Goal: Task Accomplishment & Management: Use online tool/utility

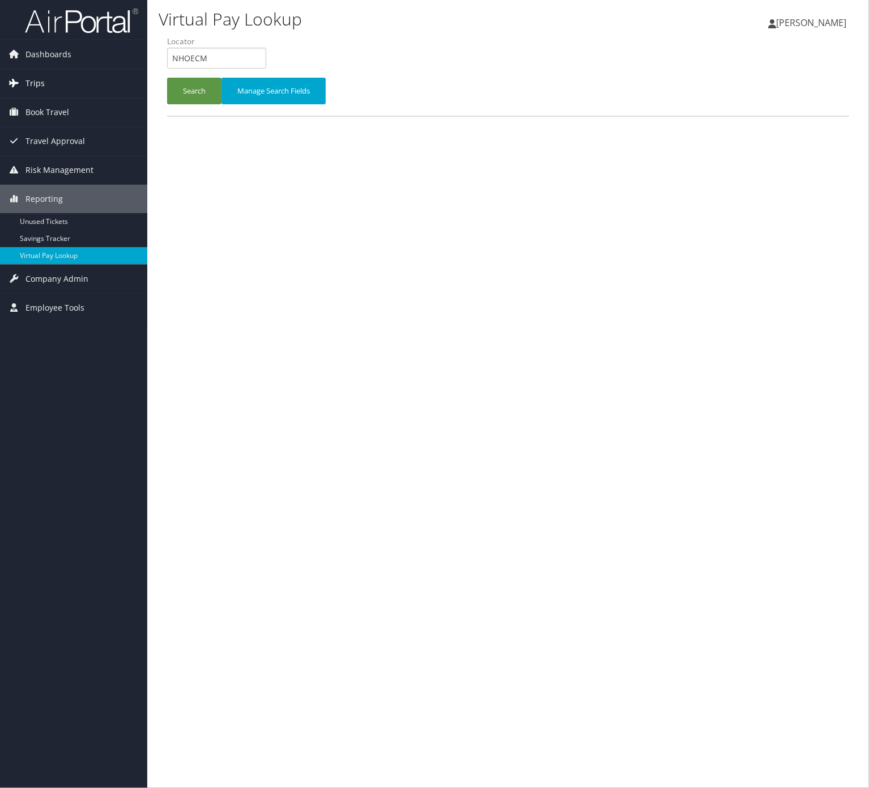
click at [79, 81] on link "Trips" at bounding box center [73, 83] width 147 height 28
click at [80, 76] on link "Trips" at bounding box center [73, 83] width 147 height 28
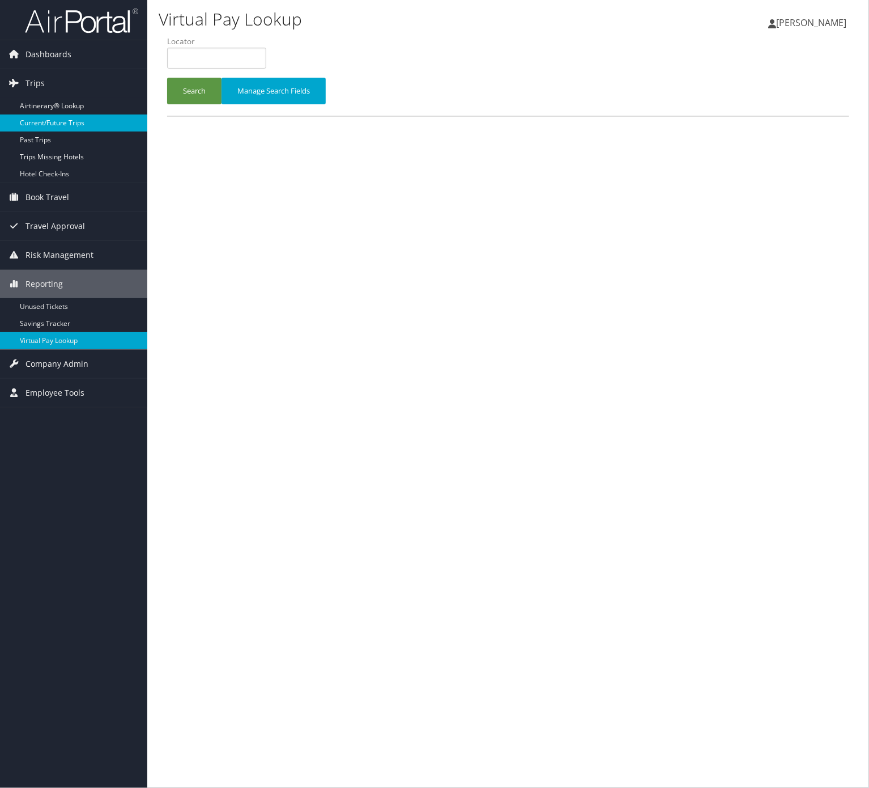
click at [94, 117] on link "Current/Future Trips" at bounding box center [73, 122] width 147 height 17
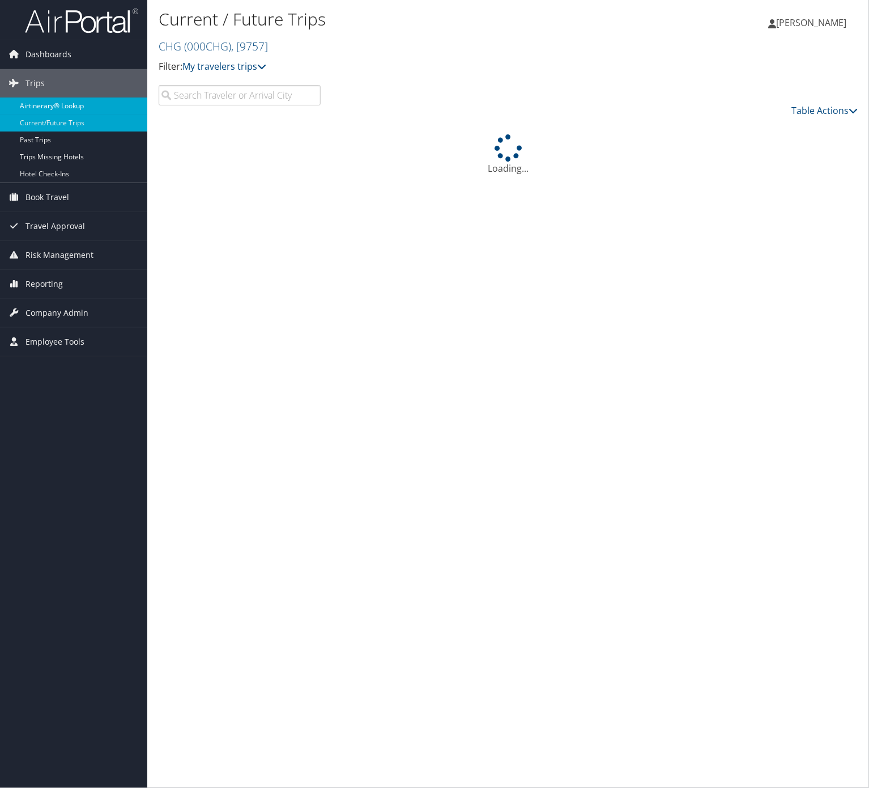
click at [41, 111] on link "Airtinerary® Lookup" at bounding box center [73, 105] width 147 height 17
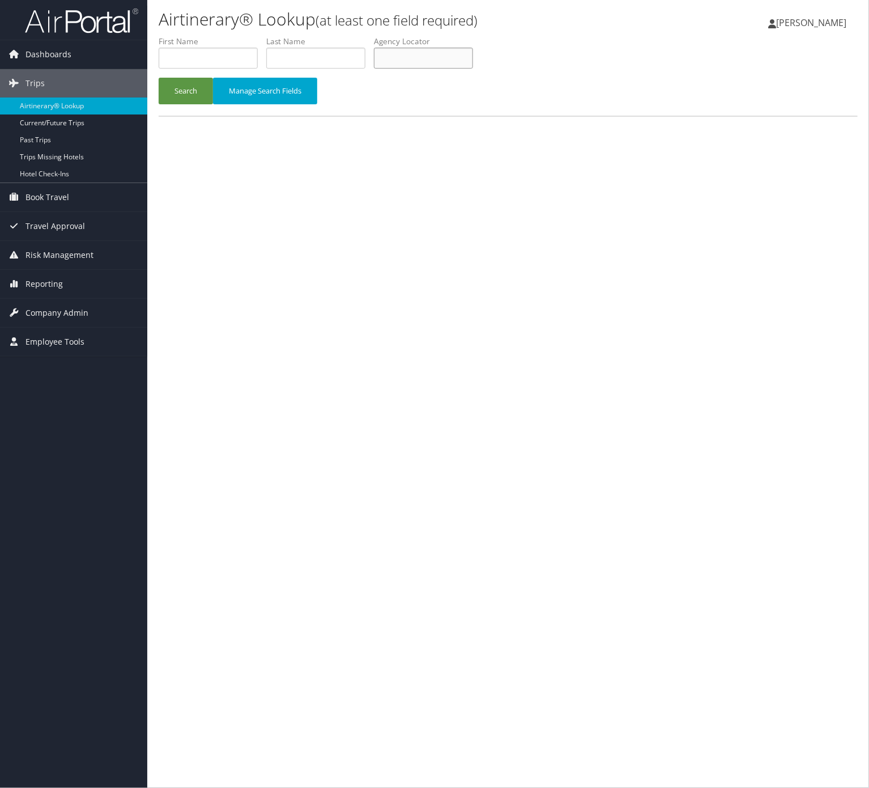
click at [419, 60] on input "text" at bounding box center [423, 58] width 99 height 21
paste input "IKGBZB"
click at [202, 87] on button "Search" at bounding box center [186, 91] width 54 height 27
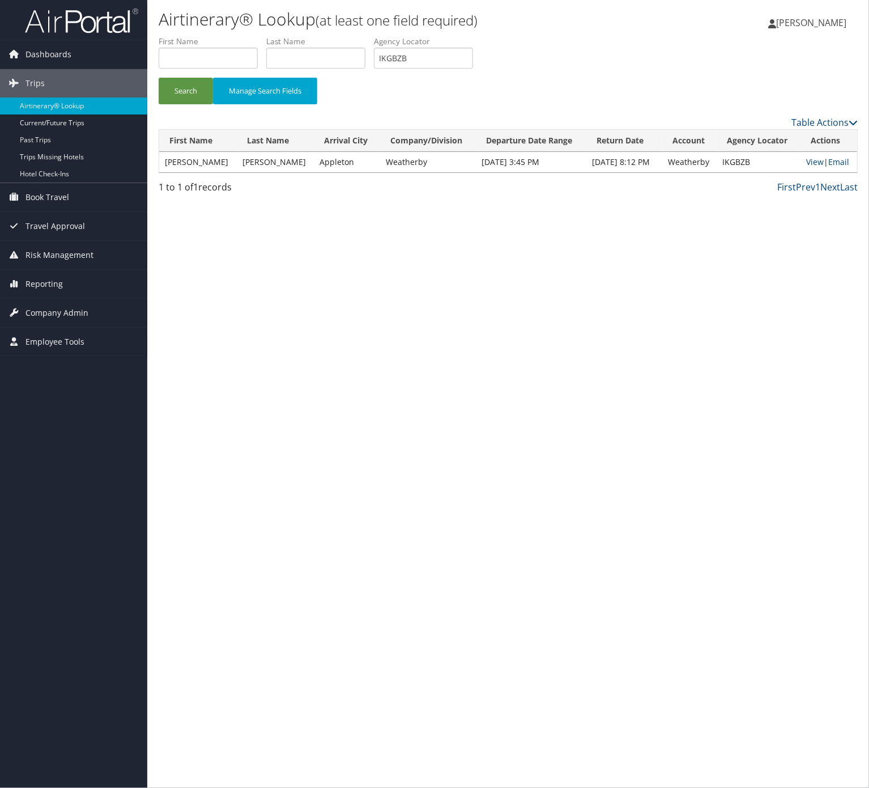
drag, startPoint x: 473, startPoint y: 74, endPoint x: 472, endPoint y: 62, distance: 11.4
click at [473, 72] on li "Agency Locator IKGBZB" at bounding box center [428, 56] width 108 height 41
click at [472, 62] on input "IKGBZB" at bounding box center [423, 58] width 99 height 21
paste input "WFAWMS"
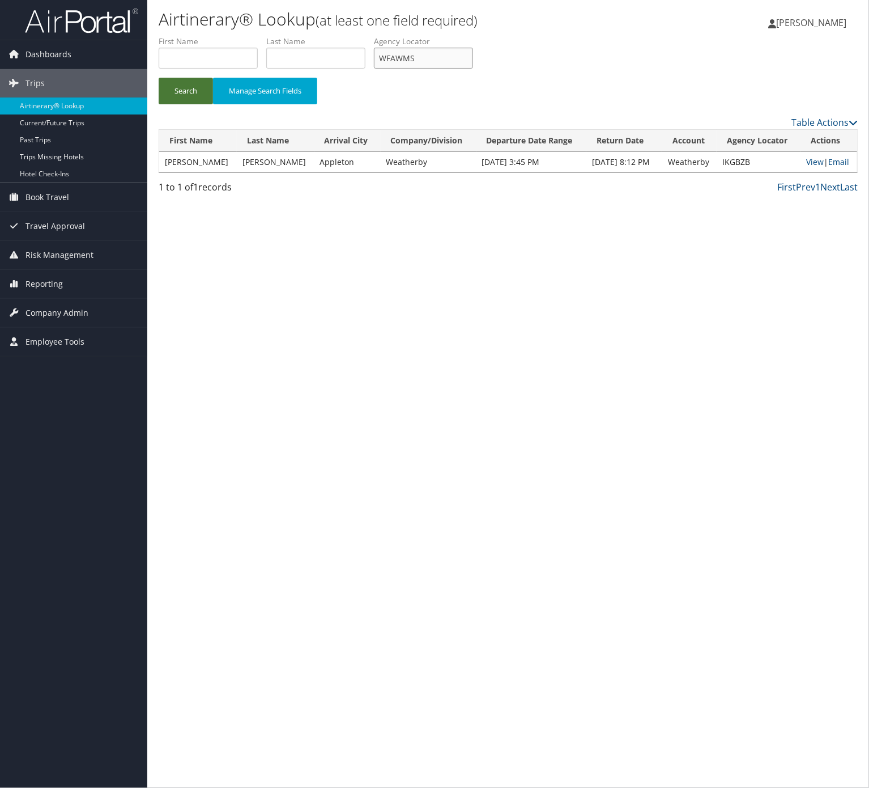
type input "WFAWMS"
click at [169, 94] on button "Search" at bounding box center [186, 91] width 54 height 27
click at [839, 161] on link "Email" at bounding box center [840, 161] width 21 height 11
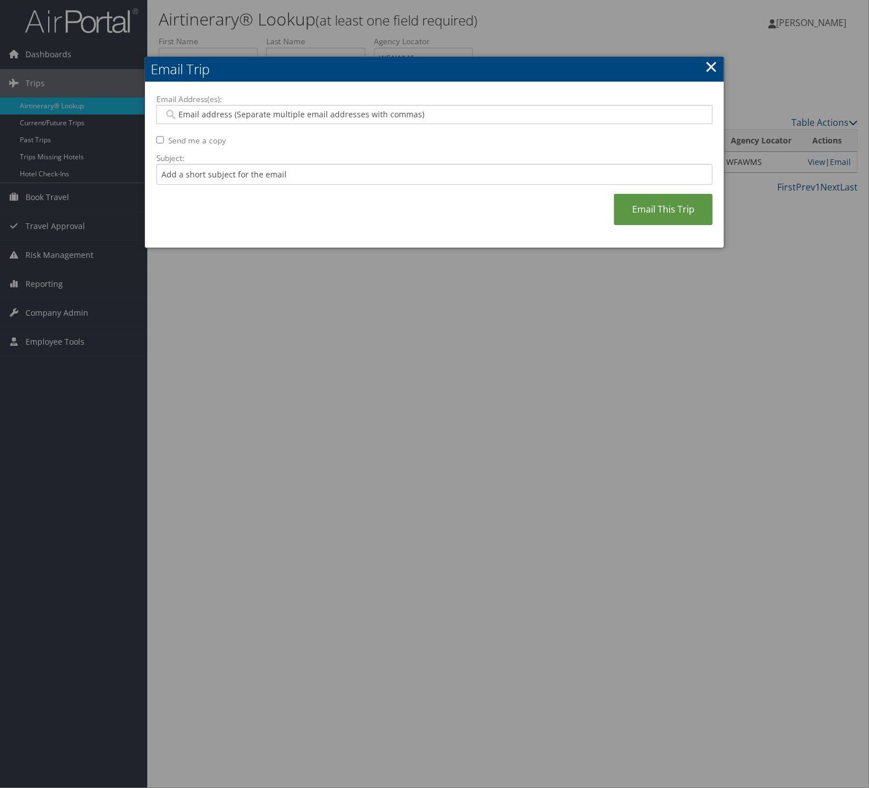
click at [289, 186] on div "Email Address(es): Send me a copy Subject: Email This Trip" at bounding box center [434, 164] width 556 height 143
click at [294, 172] on input "Subject:" at bounding box center [434, 174] width 556 height 21
click at [324, 173] on input "Itinerary Change. Please see notes in TR-733167" at bounding box center [434, 174] width 556 height 21
paste input "48636"
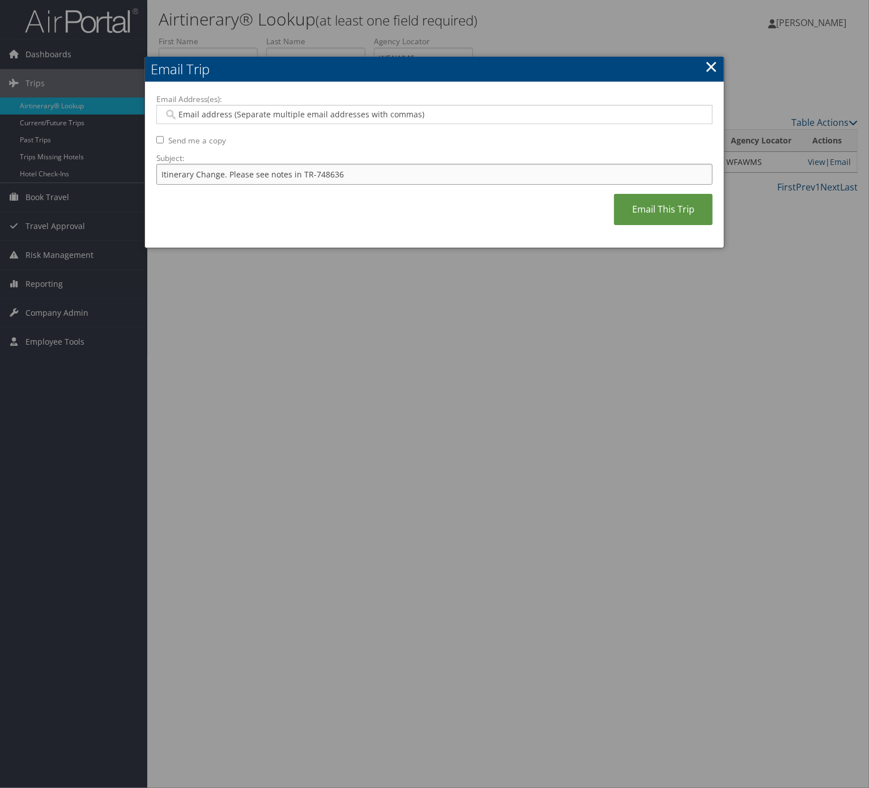
type input "Itinerary Change. Please see notes in TR-748636"
click at [289, 116] on input "Email Address(es):" at bounding box center [433, 114] width 539 height 11
click at [288, 117] on input "Email Address(es):" at bounding box center [433, 114] width 539 height 11
type input "MASHAN"
click at [220, 112] on input "MASHAN" at bounding box center [433, 114] width 539 height 11
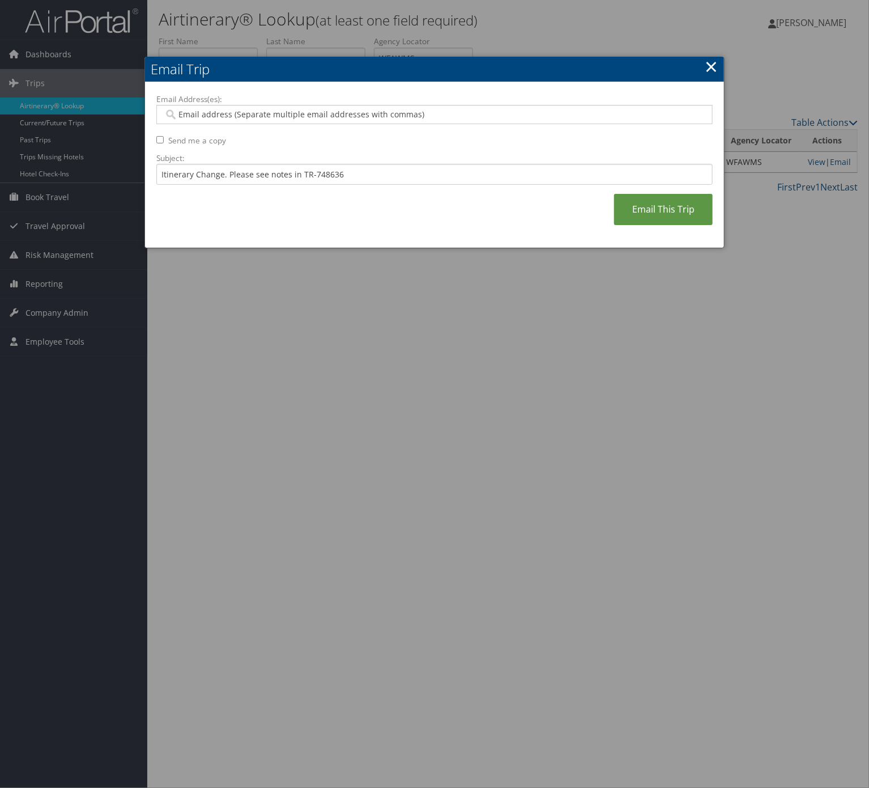
click at [220, 112] on input "Email Address(es):" at bounding box center [433, 114] width 539 height 11
paste input "[EMAIL_ADDRESS][PERSON_NAME][DOMAIN_NAME]"
type input "[EMAIL_ADDRESS][PERSON_NAME][DOMAIN_NAME]"
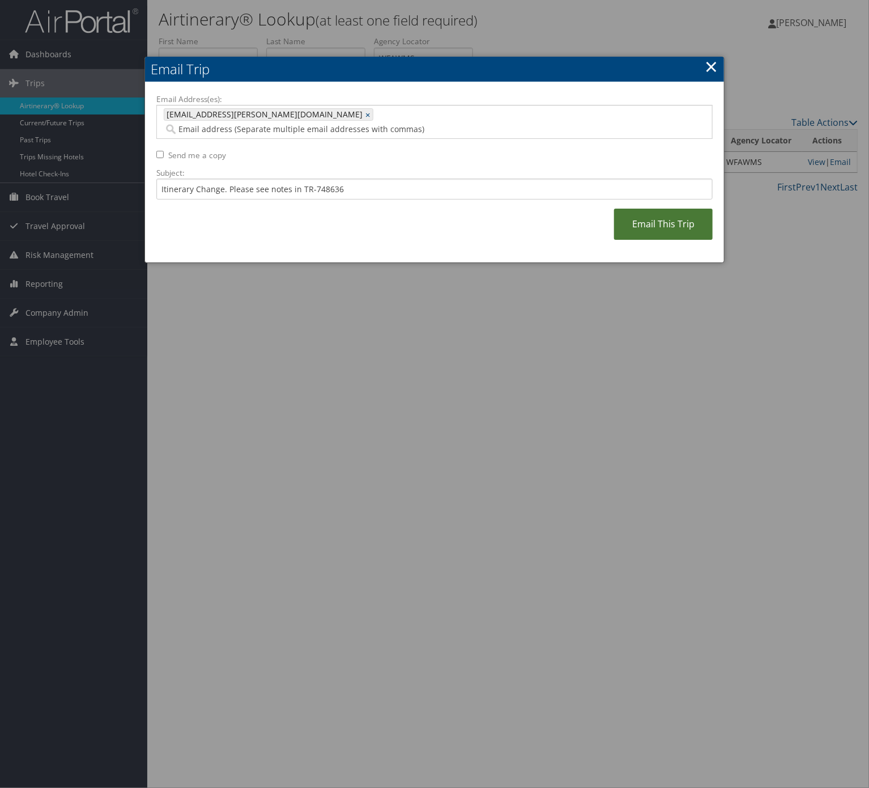
click at [662, 212] on link "Email This Trip" at bounding box center [663, 224] width 99 height 31
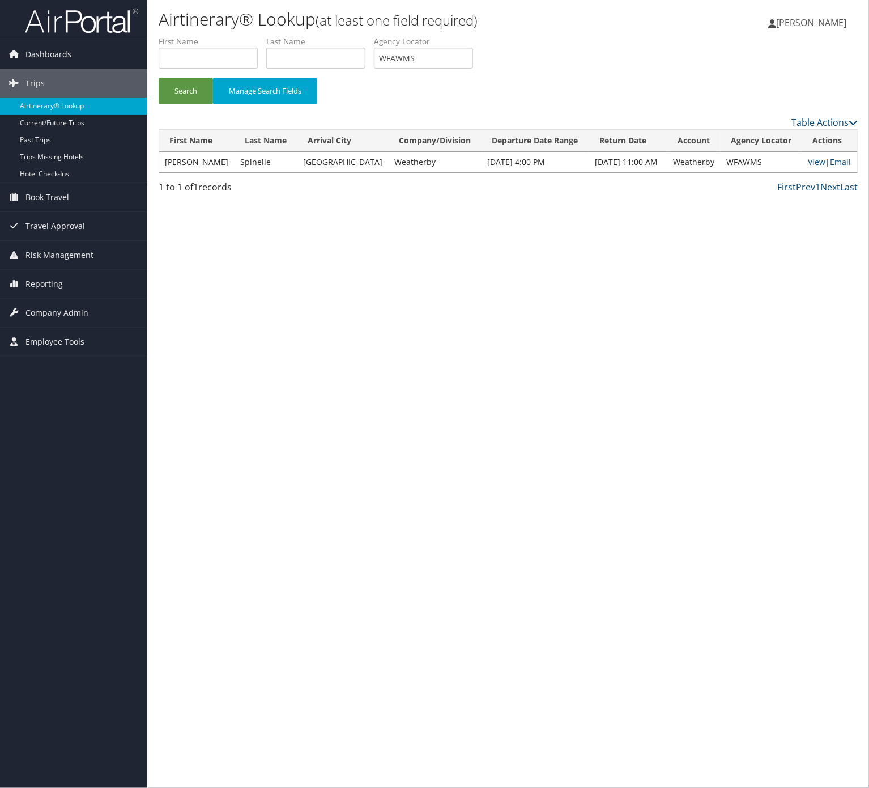
click at [476, 69] on li "Agency Locator WFAWMS" at bounding box center [428, 56] width 108 height 41
click at [473, 63] on input "WFAWMS" at bounding box center [423, 58] width 99 height 21
click at [473, 59] on input "WFAWMS" at bounding box center [423, 58] width 99 height 21
paste input "JXYREA"
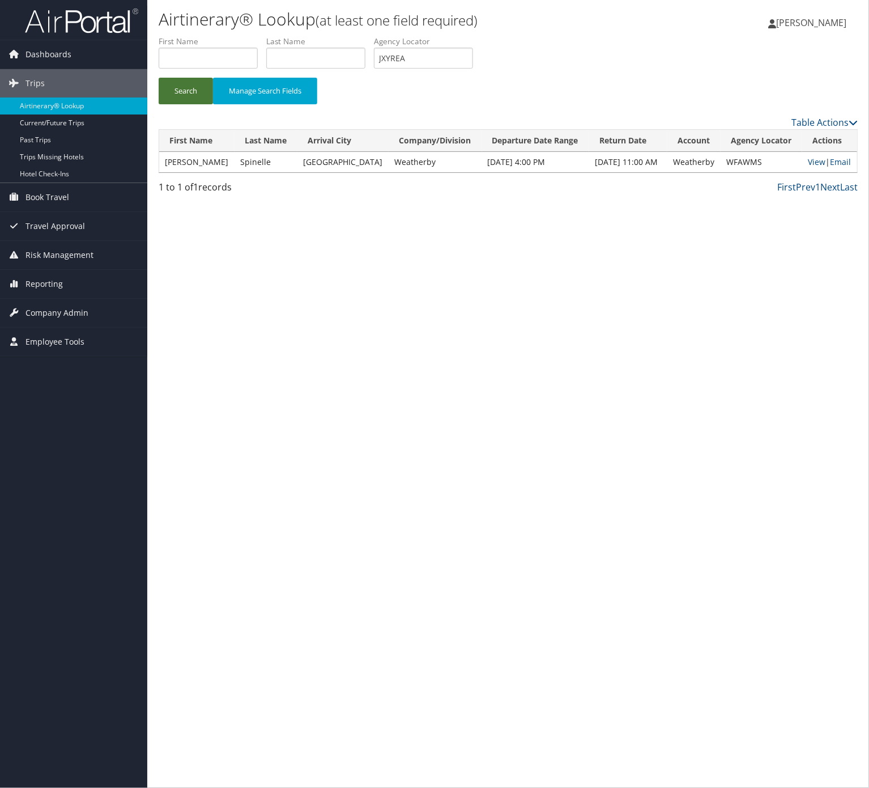
click at [197, 93] on button "Search" at bounding box center [186, 91] width 54 height 27
click at [440, 66] on input "JXYREA" at bounding box center [423, 58] width 99 height 21
paste input "MVAQB"
type input "JMVAQB"
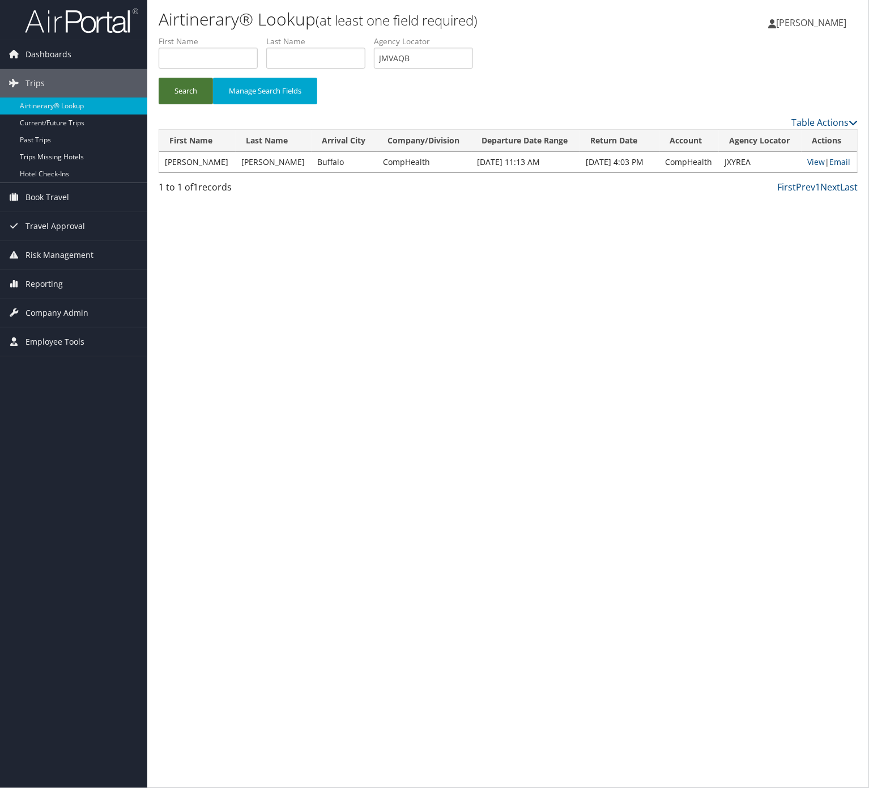
drag, startPoint x: 180, startPoint y: 88, endPoint x: 179, endPoint y: 82, distance: 6.3
click at [180, 88] on button "Search" at bounding box center [186, 91] width 54 height 27
click at [841, 159] on link "Email" at bounding box center [840, 161] width 21 height 11
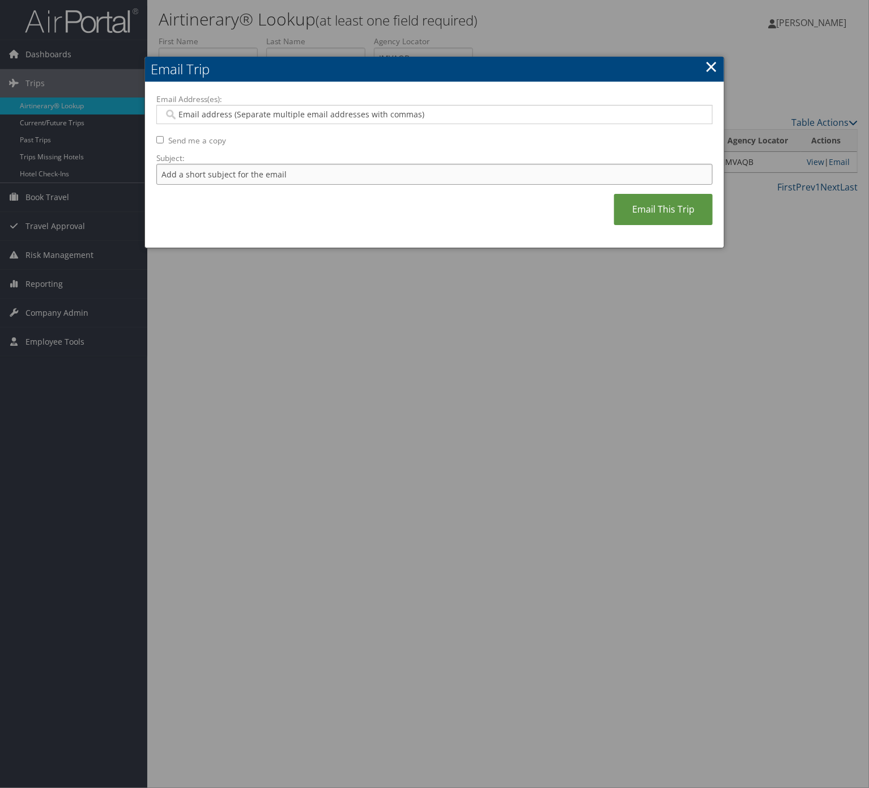
click at [289, 164] on input "Subject:" at bounding box center [434, 174] width 556 height 21
click at [337, 175] on input "Itinerary Change. Please see notes in TR-733167" at bounding box center [434, 174] width 556 height 21
paste input "53992"
type input "Itinerary Change. Please see notes in TR-753992"
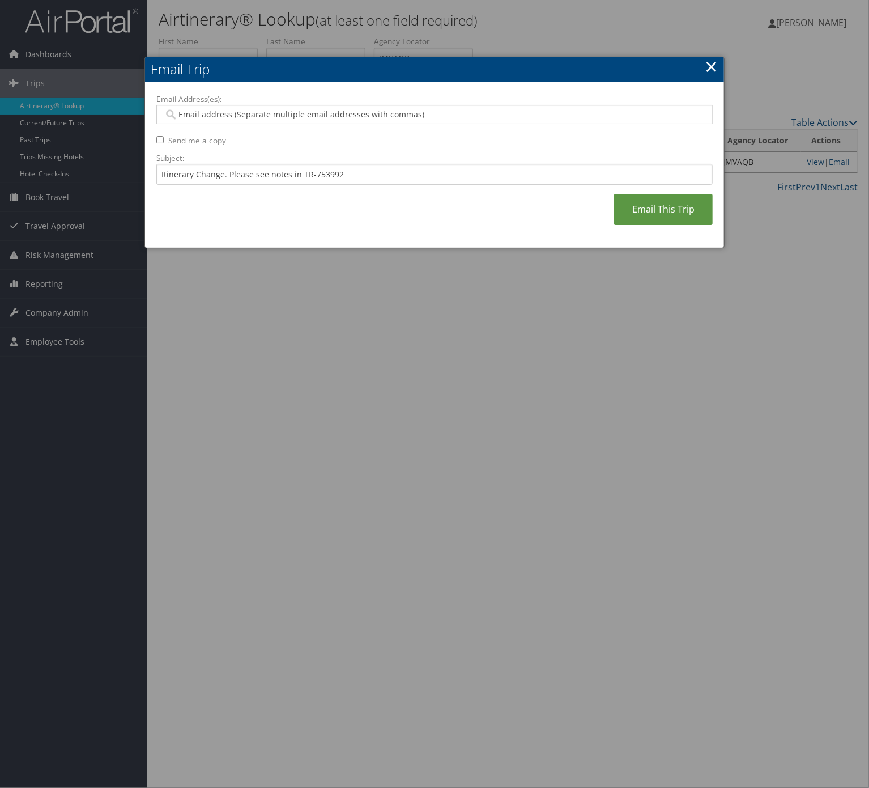
click at [331, 114] on input "Email Address(es):" at bounding box center [433, 114] width 539 height 11
type input "REA"
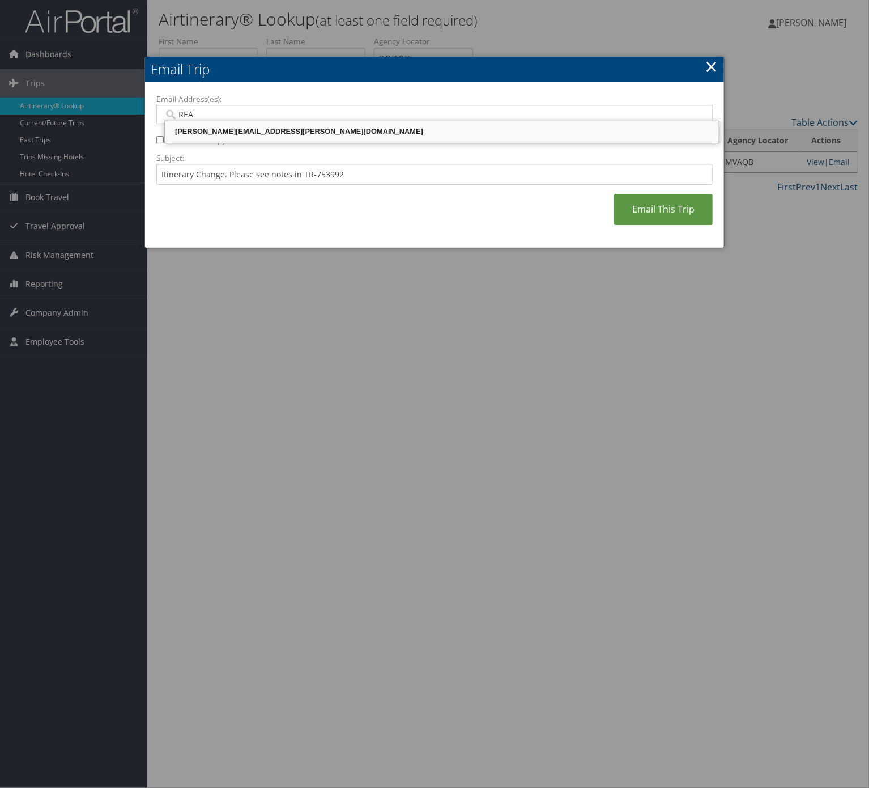
click at [273, 138] on div "[PERSON_NAME][EMAIL_ADDRESS][PERSON_NAME][DOMAIN_NAME]" at bounding box center [442, 131] width 551 height 17
type input "[PERSON_NAME][EMAIL_ADDRESS][PERSON_NAME][DOMAIN_NAME]"
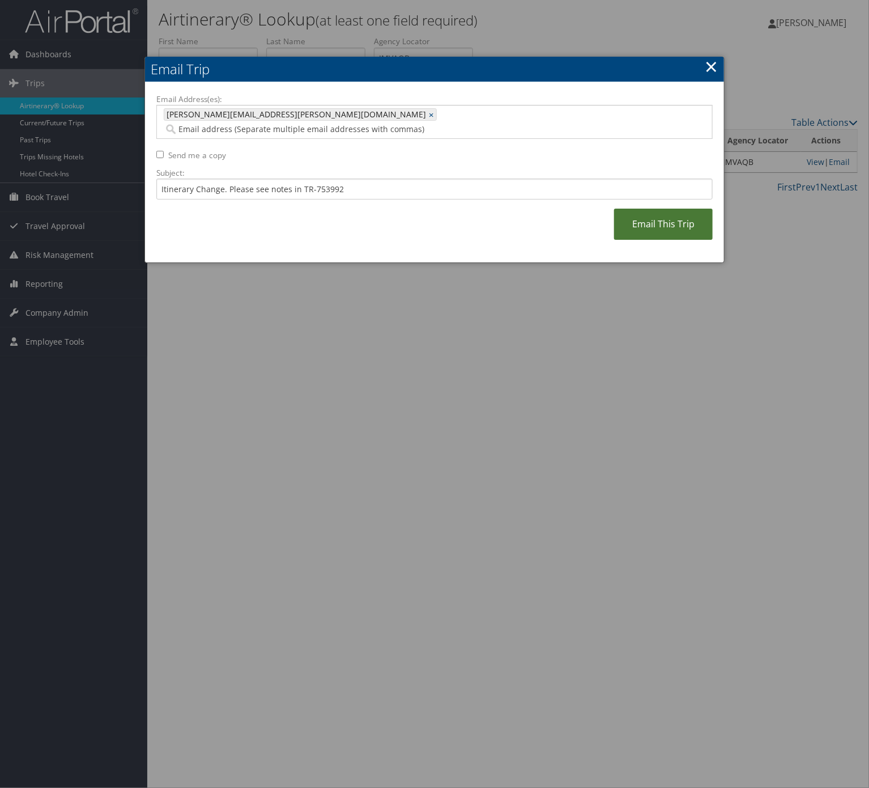
click at [653, 209] on link "Email This Trip" at bounding box center [663, 224] width 99 height 31
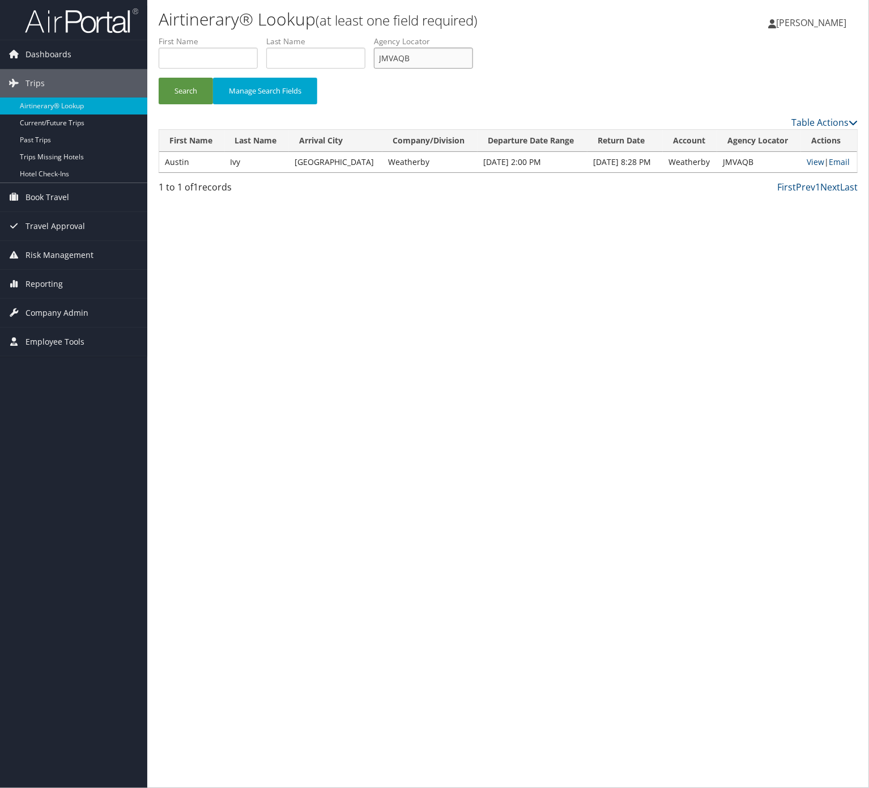
click at [460, 55] on input "JMVAQB" at bounding box center [423, 58] width 99 height 21
drag, startPoint x: 460, startPoint y: 54, endPoint x: 360, endPoint y: 39, distance: 100.9
click at [433, 54] on input "JMVAQB" at bounding box center [423, 58] width 99 height 21
paste input "YNTPJE"
drag, startPoint x: 193, startPoint y: 100, endPoint x: 188, endPoint y: 3, distance: 97.0
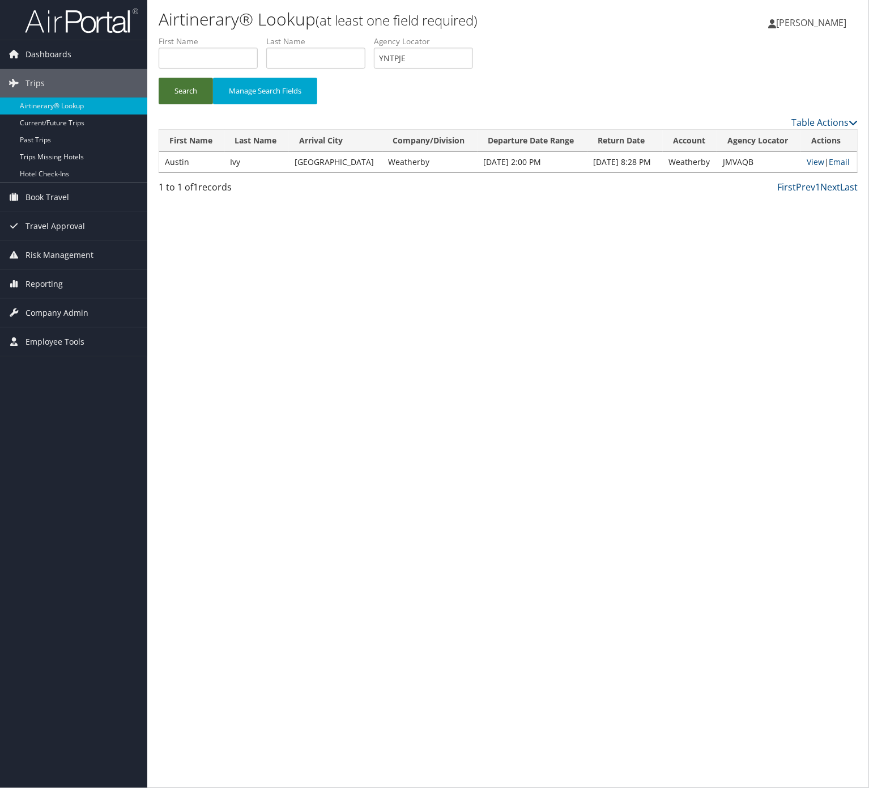
click at [192, 90] on button "Search" at bounding box center [186, 91] width 54 height 27
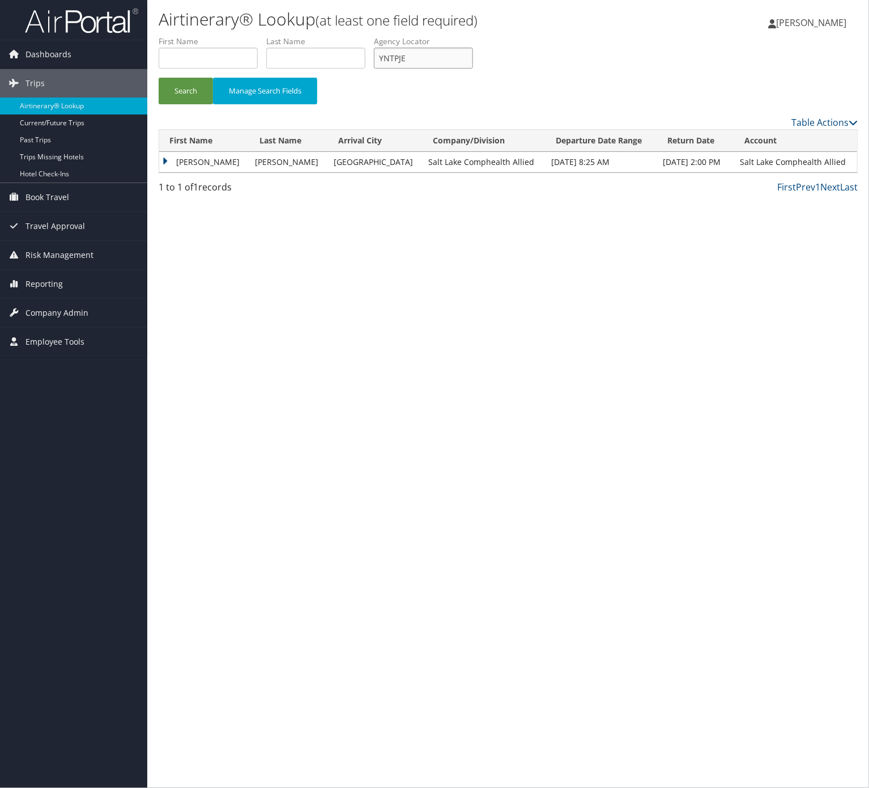
click at [460, 61] on input "YNTPJE" at bounding box center [423, 58] width 99 height 21
paste input "WBYBOW"
drag, startPoint x: 195, startPoint y: 88, endPoint x: 203, endPoint y: 14, distance: 74.6
click at [195, 80] on button "Search" at bounding box center [186, 91] width 54 height 27
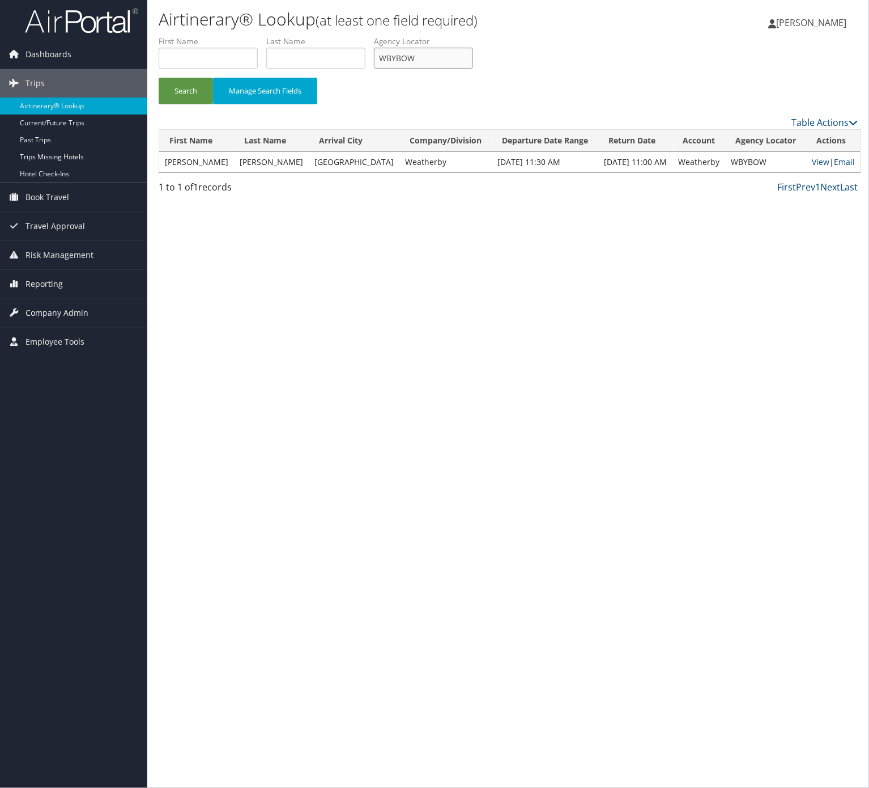
click at [436, 52] on input "WBYBOW" at bounding box center [423, 58] width 99 height 21
click at [436, 51] on input "WBYBOW" at bounding box center [423, 58] width 99 height 21
paste input "YQTPWS"
click at [189, 99] on button "Search" at bounding box center [186, 91] width 54 height 27
click at [473, 57] on input "YQTPWS" at bounding box center [423, 58] width 99 height 21
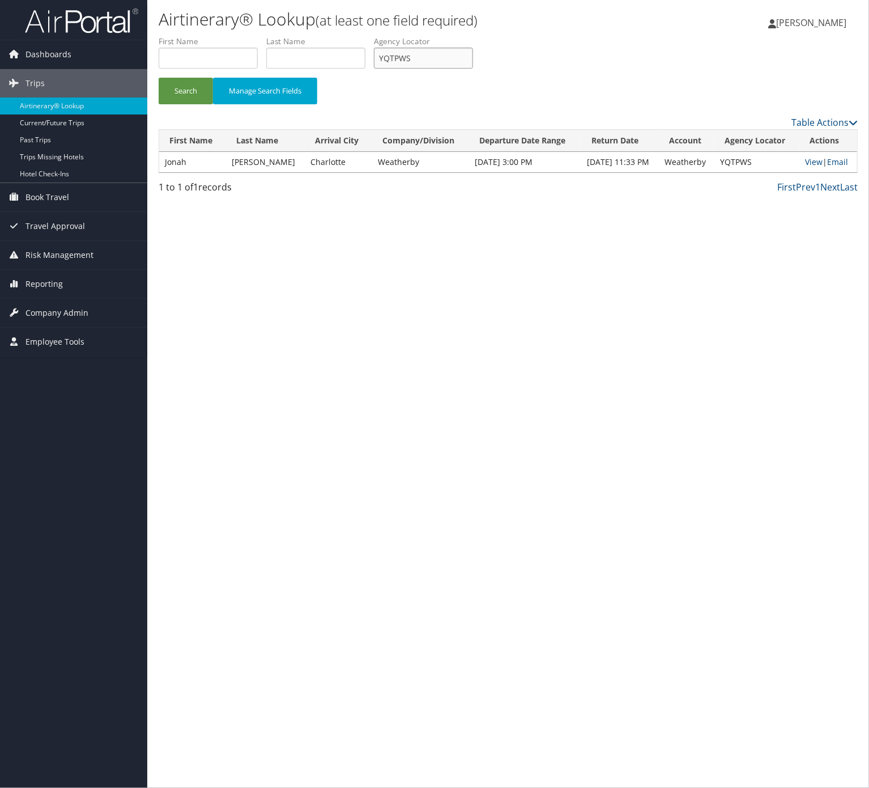
click at [473, 61] on input "YQTPWS" at bounding box center [423, 58] width 99 height 21
paste input "FQUKOE"
type input "FQUKOE"
click at [194, 95] on button "Search" at bounding box center [186, 91] width 54 height 27
